Goal: Task Accomplishment & Management: Complete application form

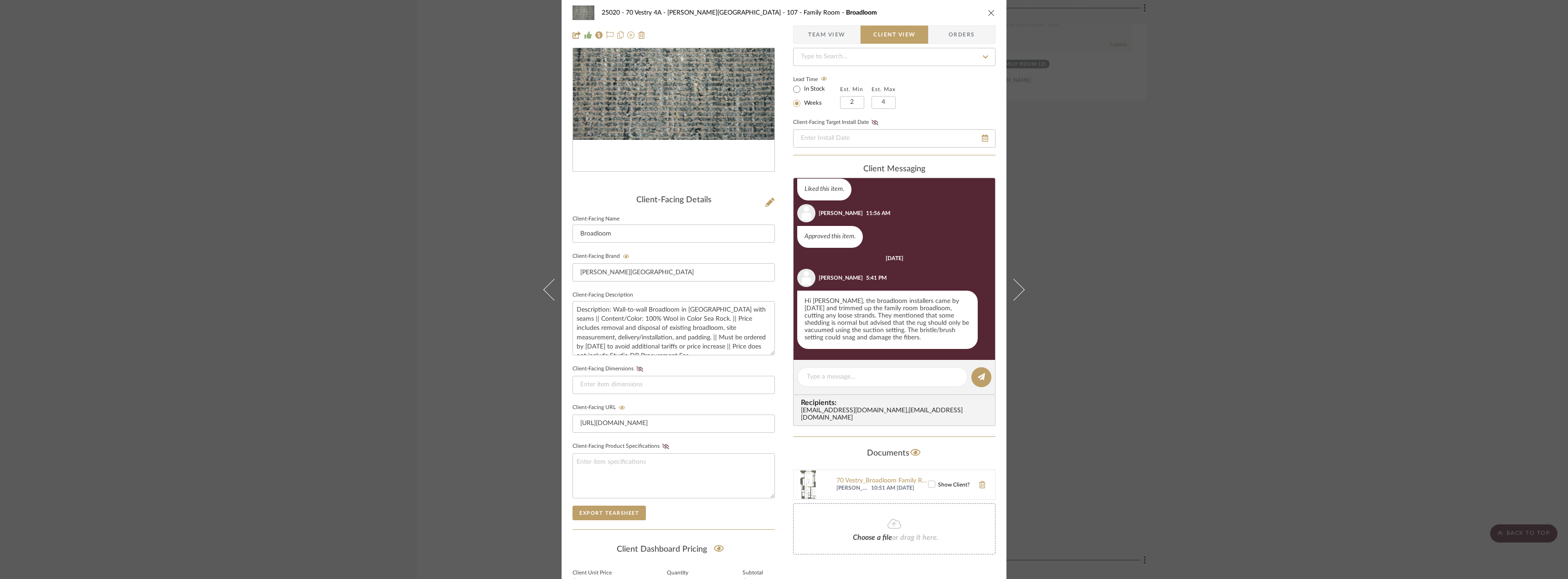
scroll to position [91, 0]
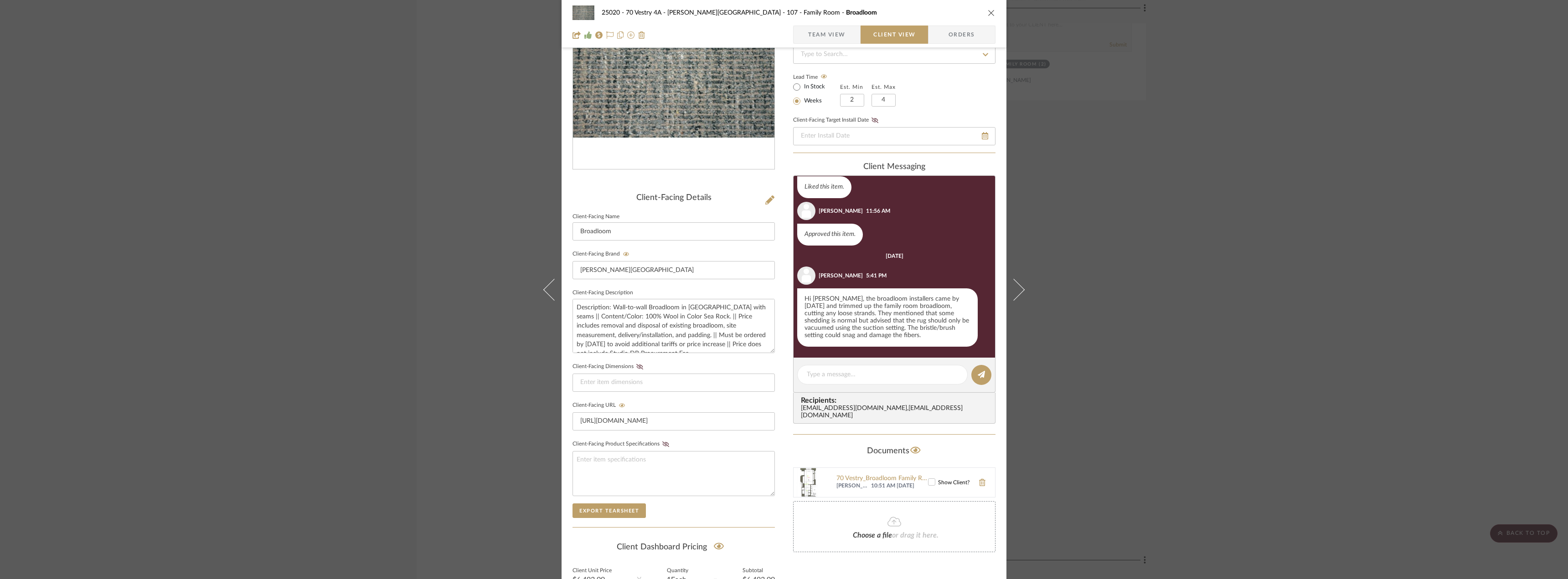
click at [1284, 279] on div "25020 - 70 Vestry 4A - [PERSON_NAME] 107 - Family Room Broadloom Team View Clie…" at bounding box center [784, 290] width 1568 height 579
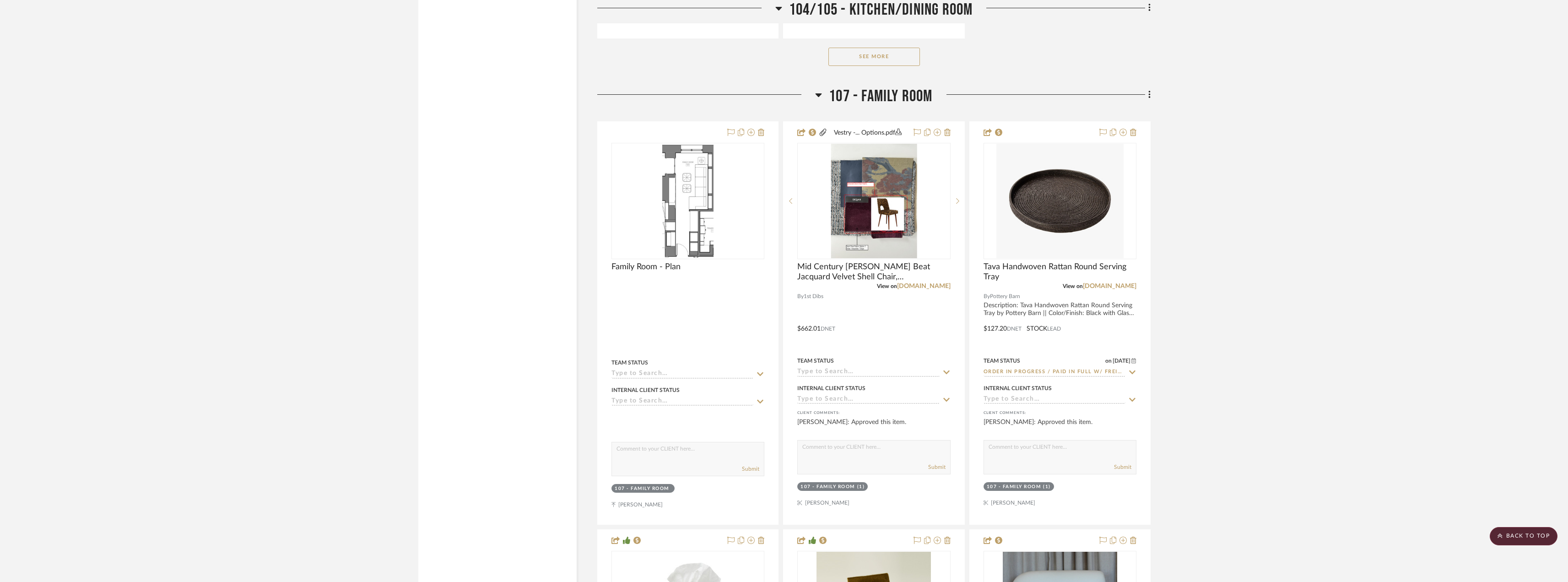
scroll to position [3800, 0]
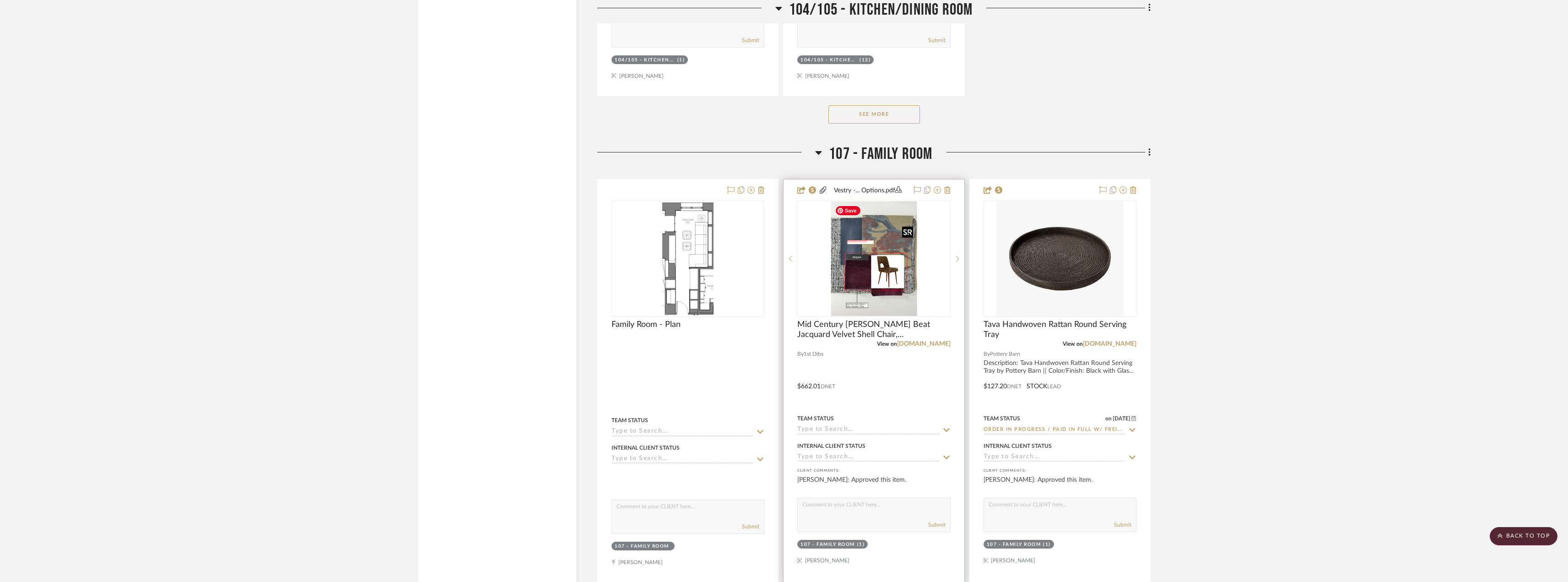
click at [844, 269] on img "0" at bounding box center [874, 258] width 86 height 114
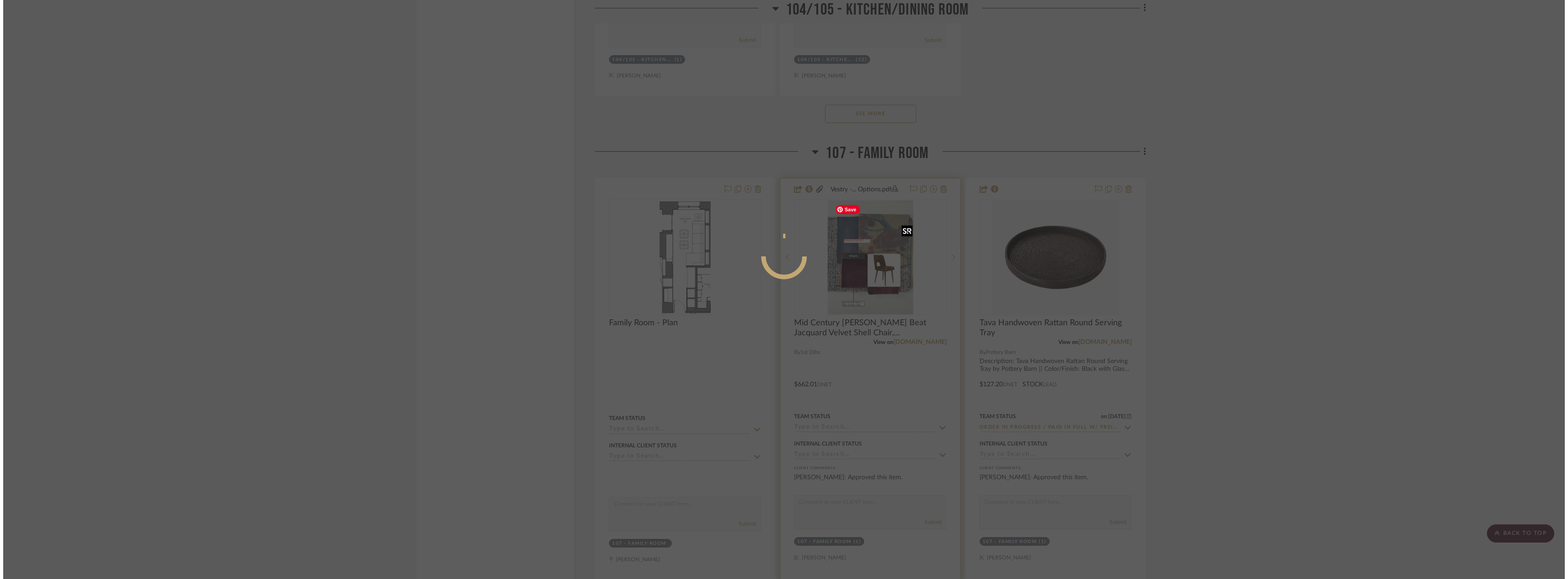
scroll to position [0, 0]
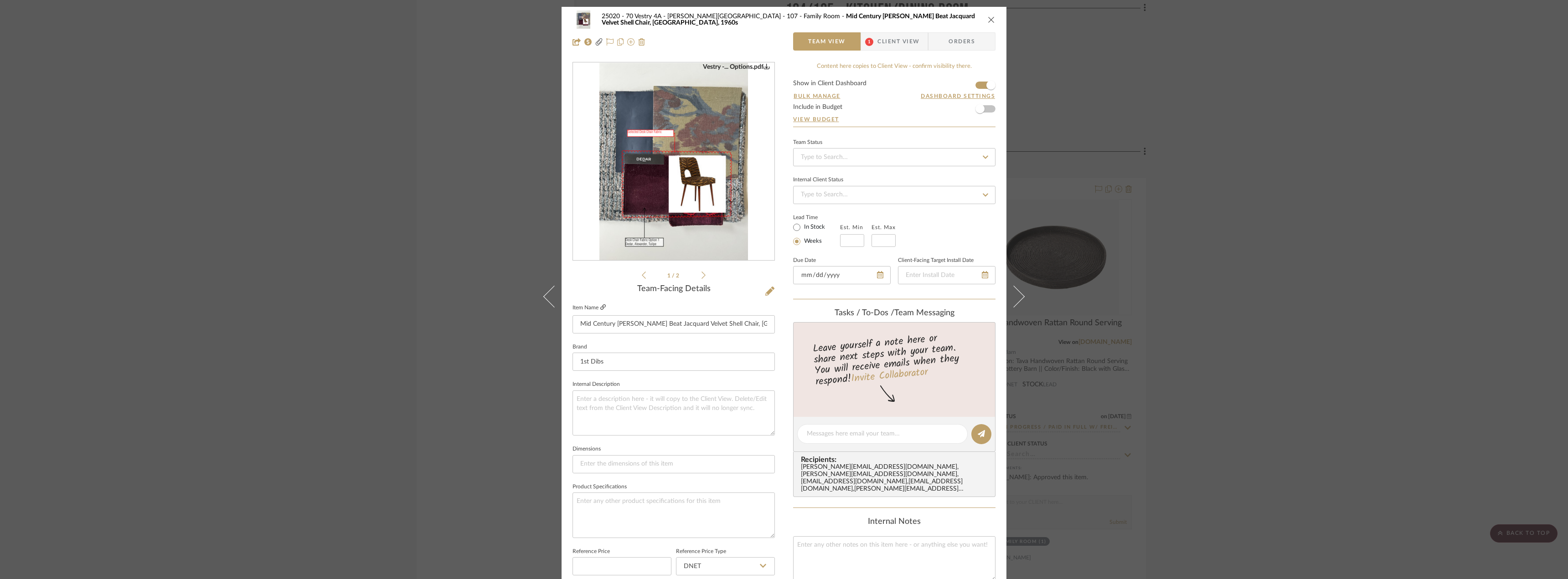
click at [600, 305] on icon at bounding box center [603, 307] width 5 height 5
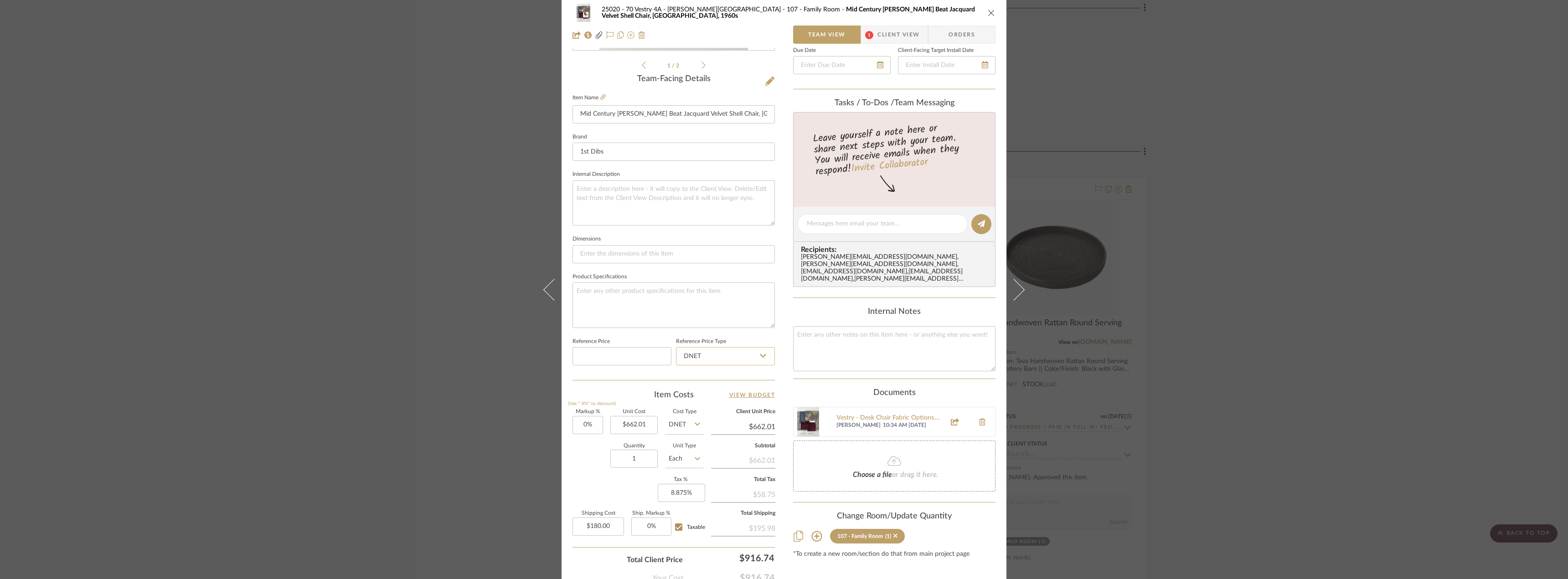
scroll to position [269, 0]
